Goal: Task Accomplishment & Management: Use online tool/utility

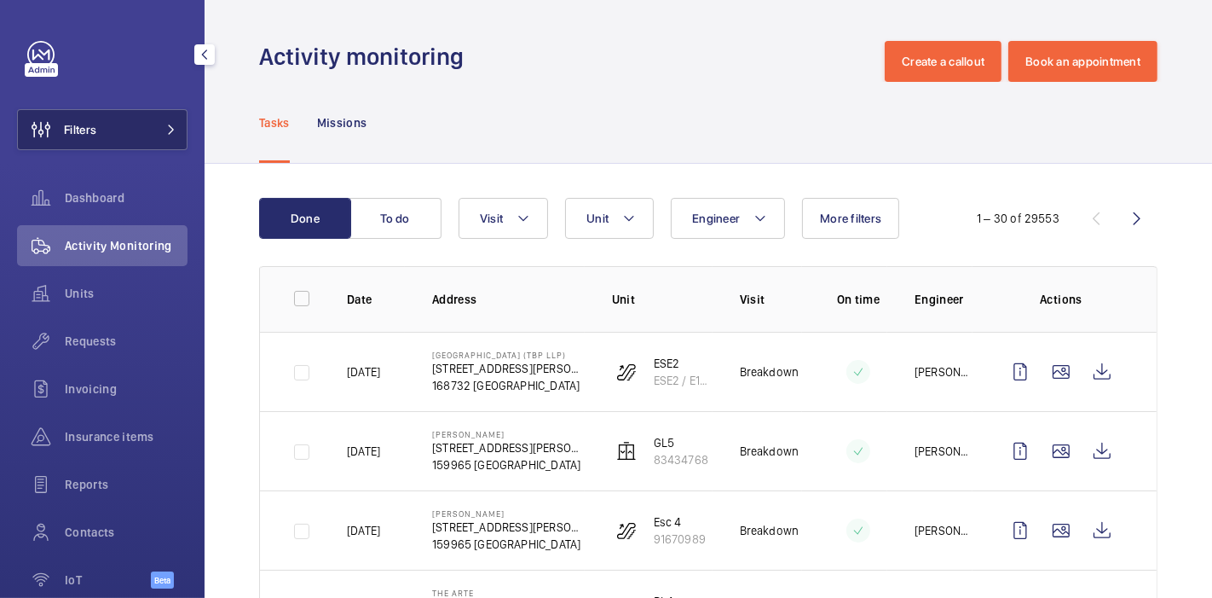
click at [121, 123] on button "Filters" at bounding box center [102, 129] width 170 height 41
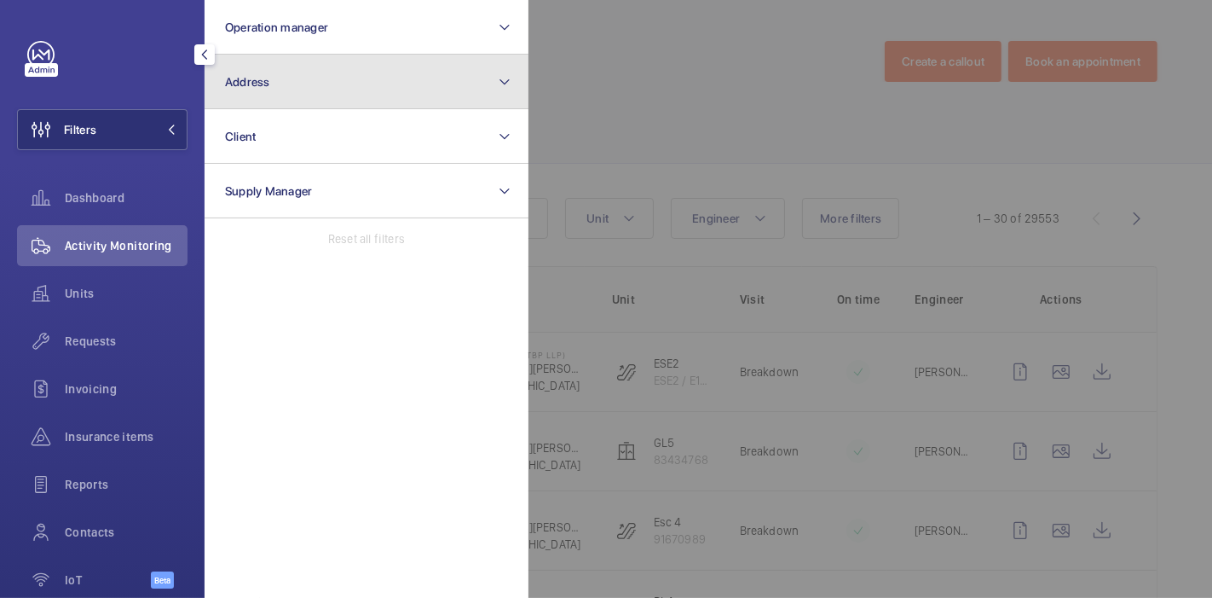
click at [384, 81] on button "Address" at bounding box center [367, 82] width 324 height 55
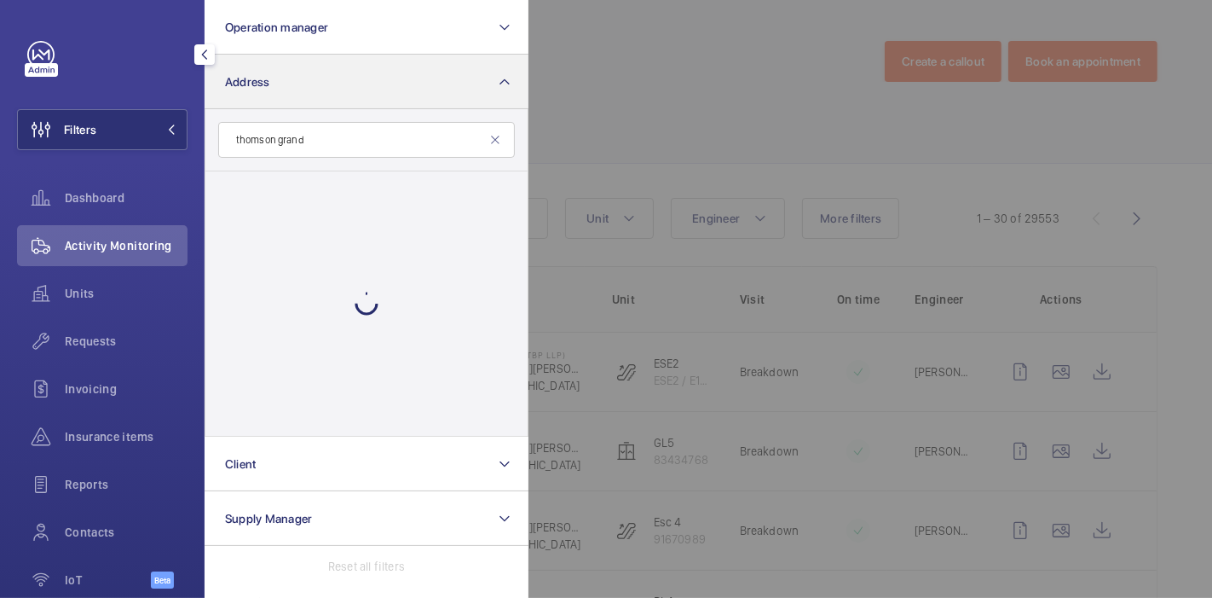
type input "thomson grand"
